Goal: Transaction & Acquisition: Purchase product/service

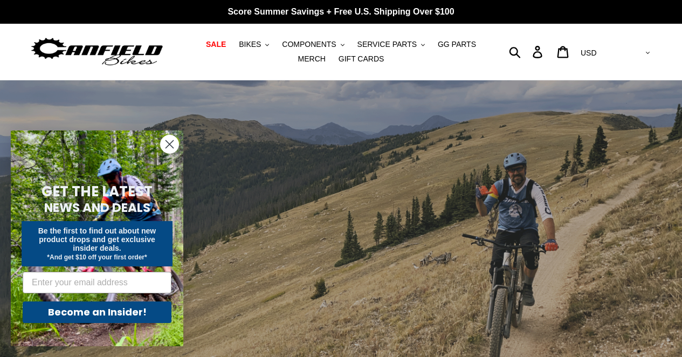
click at [170, 142] on circle "Close dialog" at bounding box center [170, 144] width 18 height 18
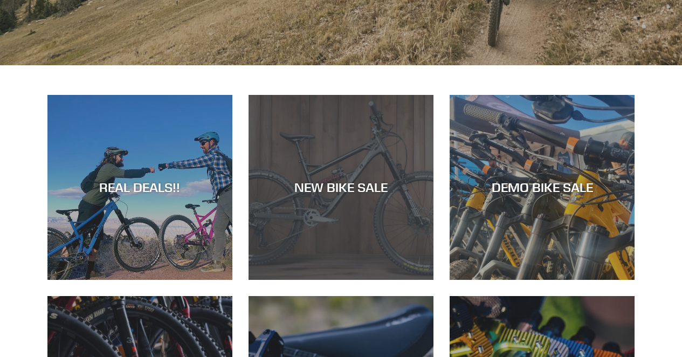
scroll to position [336, 0]
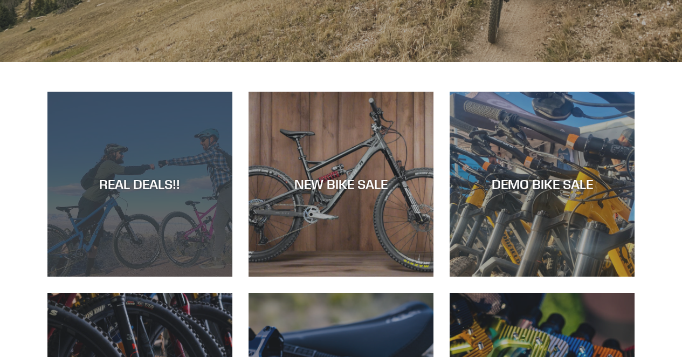
click at [187, 277] on div "REAL DEALS!!" at bounding box center [139, 277] width 185 height 0
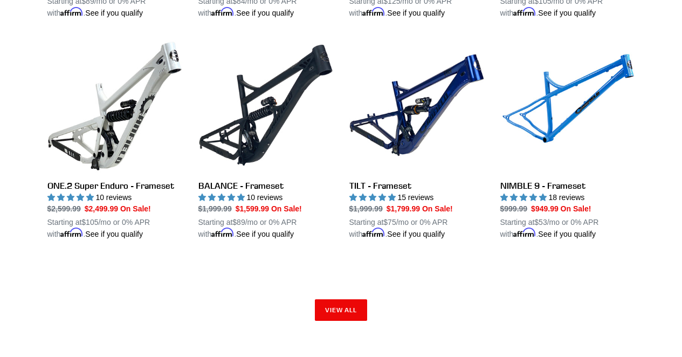
scroll to position [1665, 0]
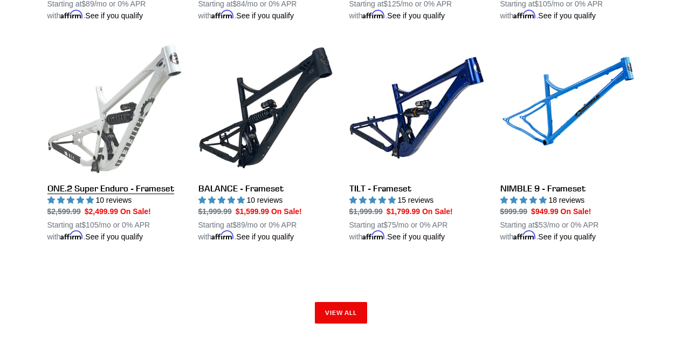
click at [127, 146] on link "ONE.2 Super Enduro - Frameset" at bounding box center [114, 141] width 135 height 202
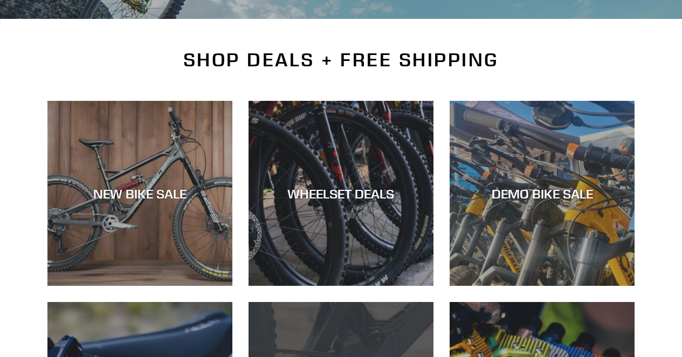
scroll to position [250, 0]
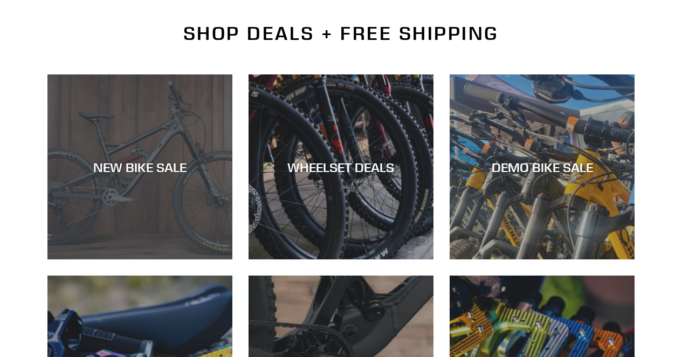
click at [167, 259] on div "NEW BIKE SALE" at bounding box center [139, 259] width 185 height 0
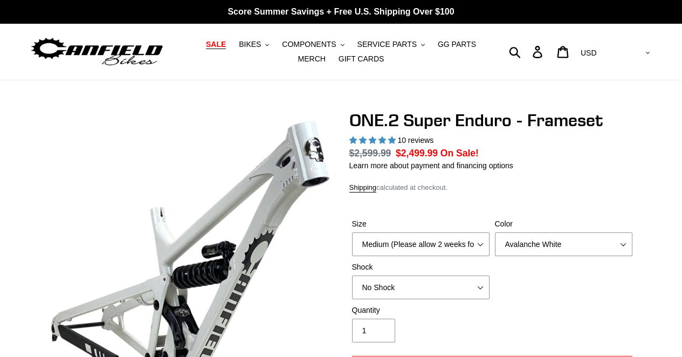
select select "highest-rating"
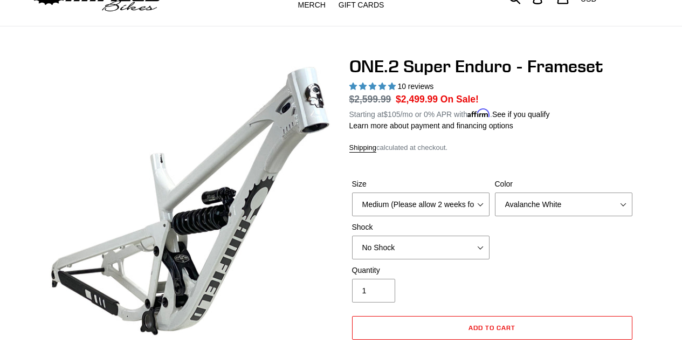
scroll to position [56, 0]
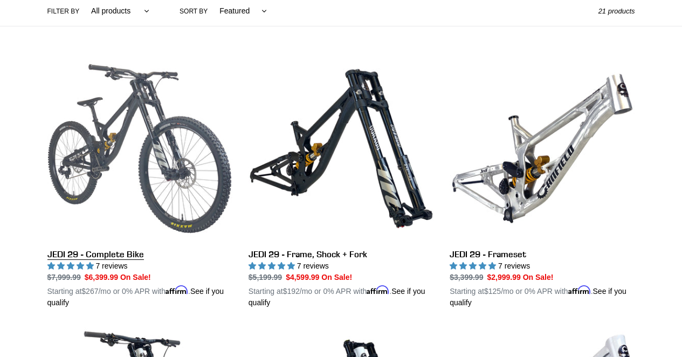
scroll to position [279, 0]
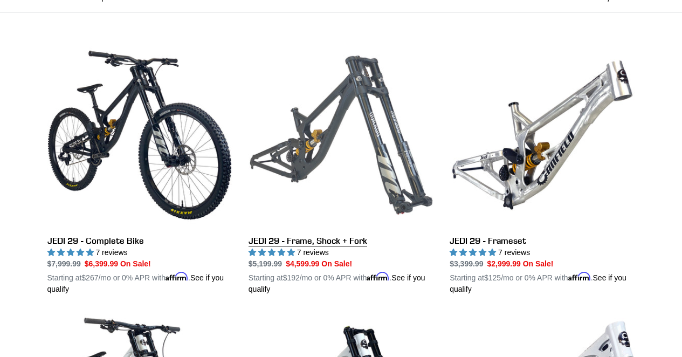
click at [299, 170] on link "JEDI 29 - Frame, Shock + Fork" at bounding box center [341, 169] width 185 height 252
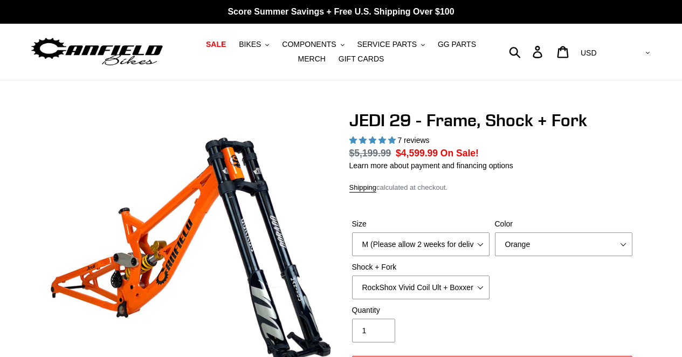
select select "highest-rating"
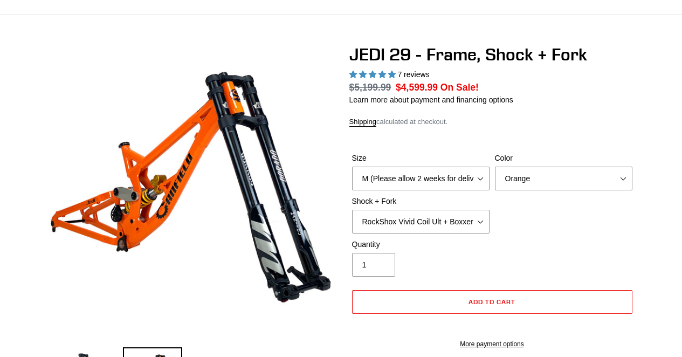
scroll to position [70, 0]
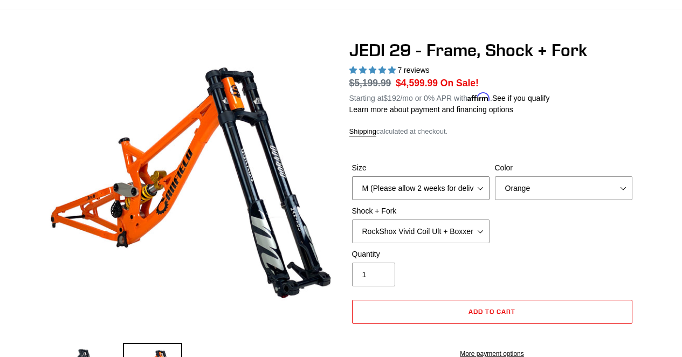
select select "L (Please allow 2 weeks for delivery)"
